Goal: Task Accomplishment & Management: Use online tool/utility

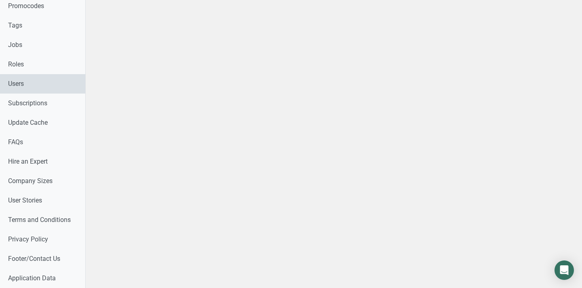
click at [27, 85] on link "Users" at bounding box center [42, 83] width 85 height 19
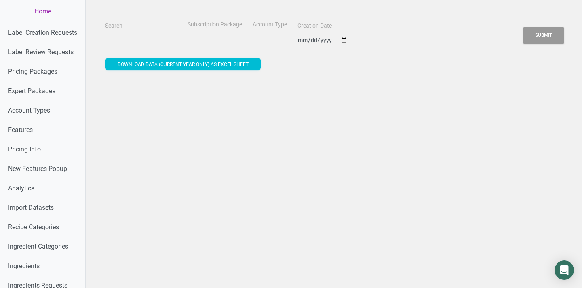
click at [122, 35] on input "Search" at bounding box center [141, 40] width 72 height 15
select select
paste input "<relarab@cafenajjar.com>"
type input "<relarab@cafenajjar.com>"
select select
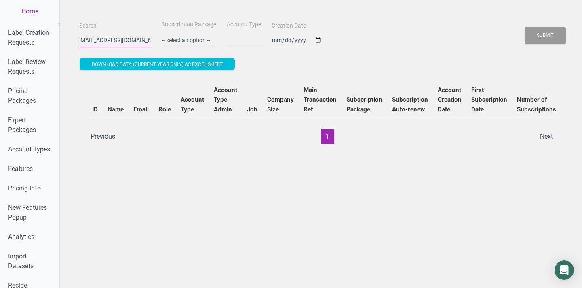
type input "<relarab@cafenajjar.com"
select select
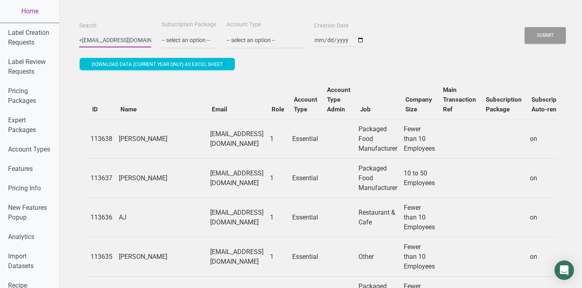
drag, startPoint x: 83, startPoint y: 40, endPoint x: 71, endPoint y: 38, distance: 12.2
click at [82, 39] on input "<relarab@cafenajjar.com" at bounding box center [115, 40] width 72 height 15
drag, startPoint x: 82, startPoint y: 39, endPoint x: 73, endPoint y: 39, distance: 8.9
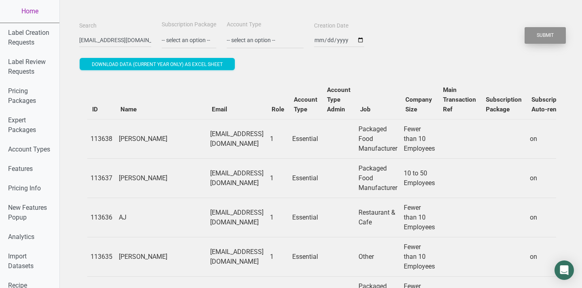
click at [552, 30] on button "Submit" at bounding box center [545, 35] width 41 height 17
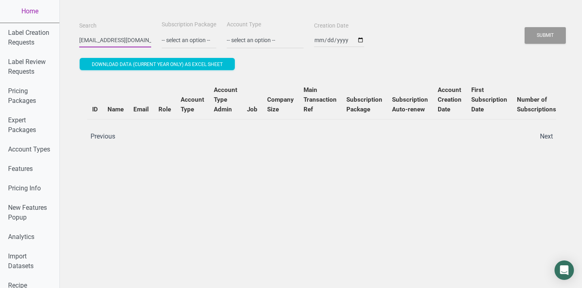
drag, startPoint x: 99, startPoint y: 40, endPoint x: 61, endPoint y: 38, distance: 38.4
type input "@cafenajjar.com"
click at [525, 27] on button "Submit" at bounding box center [545, 35] width 41 height 17
click at [561, 34] on button "Submit" at bounding box center [545, 35] width 41 height 17
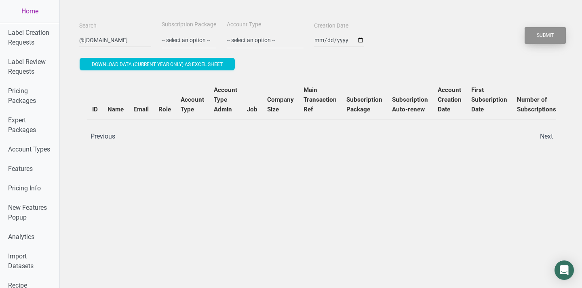
click at [561, 34] on button "Submit" at bounding box center [545, 35] width 41 height 17
click at [93, 37] on input "@cafenajjar.com" at bounding box center [115, 40] width 72 height 15
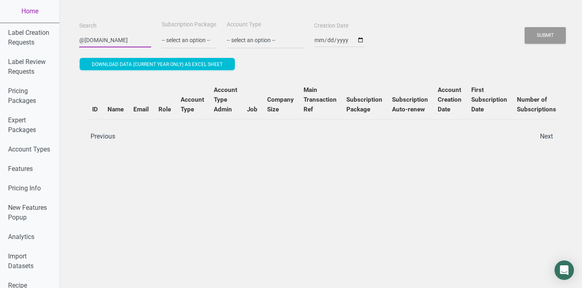
click at [93, 37] on input "@cafenajjar.com" at bounding box center [115, 40] width 72 height 15
type input "rim.j.arab@gmail"
click at [525, 27] on button "Submit" at bounding box center [545, 35] width 41 height 17
click at [537, 34] on button "Submit" at bounding box center [545, 35] width 41 height 17
